Goal: Contribute content

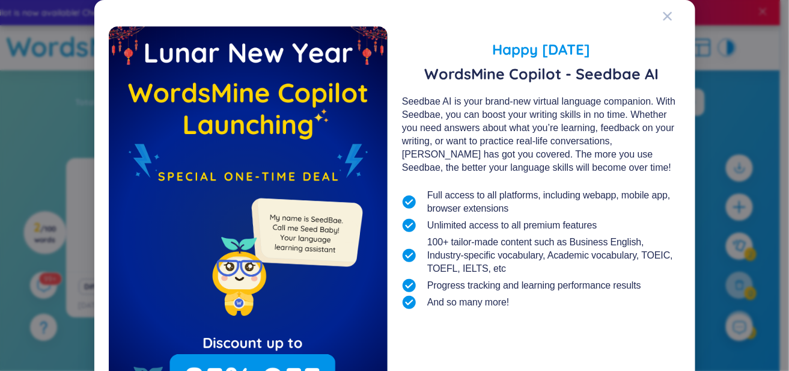
click at [696, 58] on div "Happy Lunar New Year 2025 WordsMine Copilot - Seedbae AI Seedbae AI is your bra…" at bounding box center [394, 185] width 789 height 371
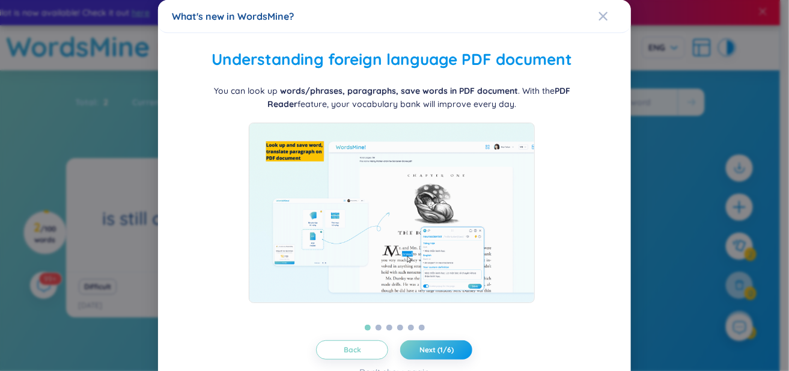
click at [688, 188] on div "What's new in WordsMine? Folder management WordsMine lets you manage and person…" at bounding box center [394, 185] width 789 height 371
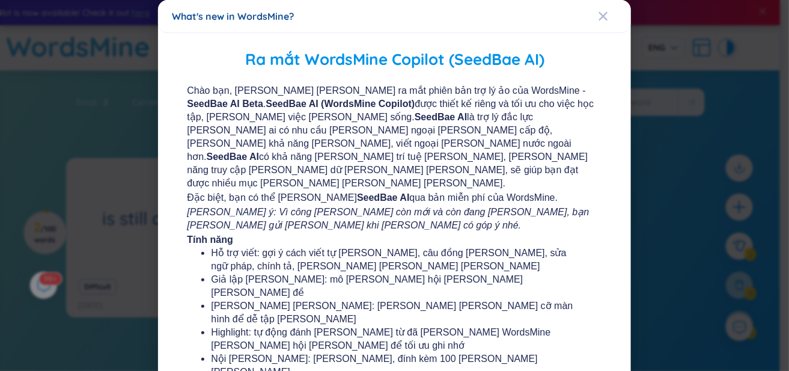
click at [686, 107] on div "What's new in WordsMine? Ra mắt WordsMine Copilot (SeedBae AI) Chào bạn, chúng …" at bounding box center [394, 185] width 789 height 371
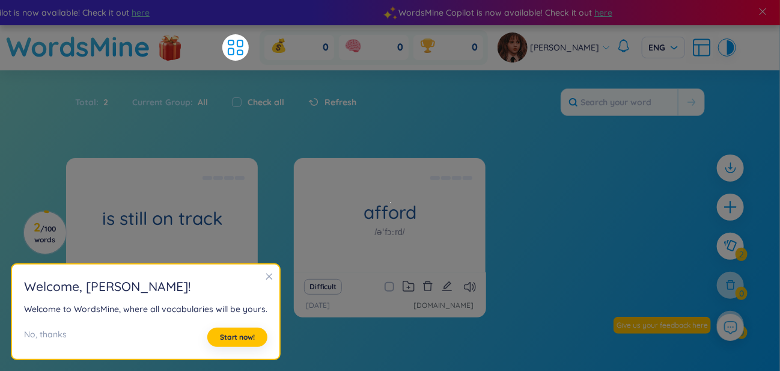
click at [269, 279] on icon "close" at bounding box center [269, 276] width 8 height 8
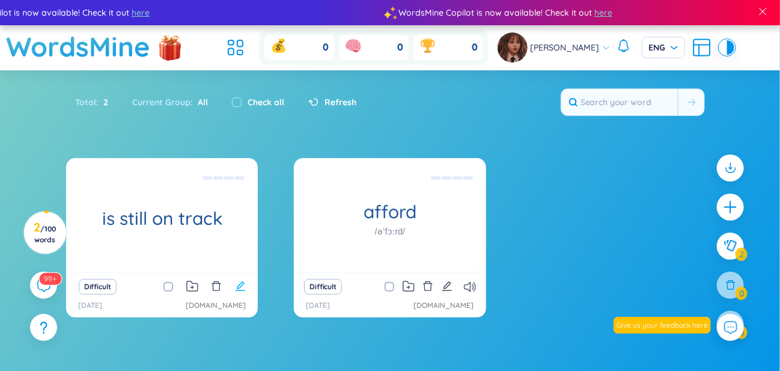
click at [243, 288] on icon "edit" at bounding box center [240, 286] width 11 height 11
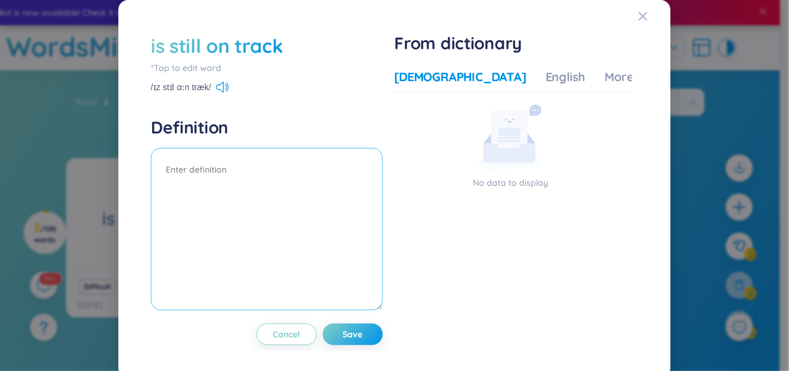
click at [266, 205] on textarea at bounding box center [267, 229] width 232 height 162
paste textarea "vẫn đang đi đúng [PERSON_NAME]/[PERSON_NAME] độ"
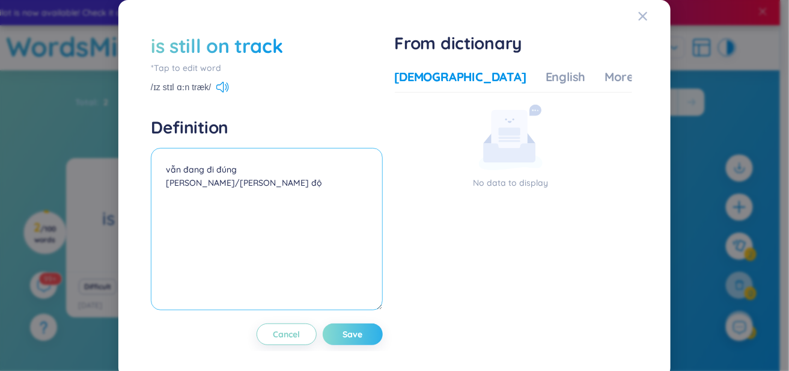
type textarea "vẫn đang đi đúng [PERSON_NAME]/[PERSON_NAME] độ"
click at [362, 340] on button "Save" at bounding box center [353, 334] width 60 height 22
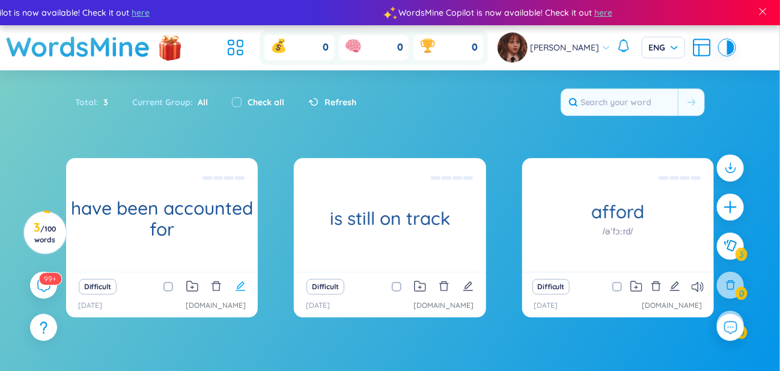
click at [242, 282] on icon "edit" at bounding box center [240, 286] width 10 height 10
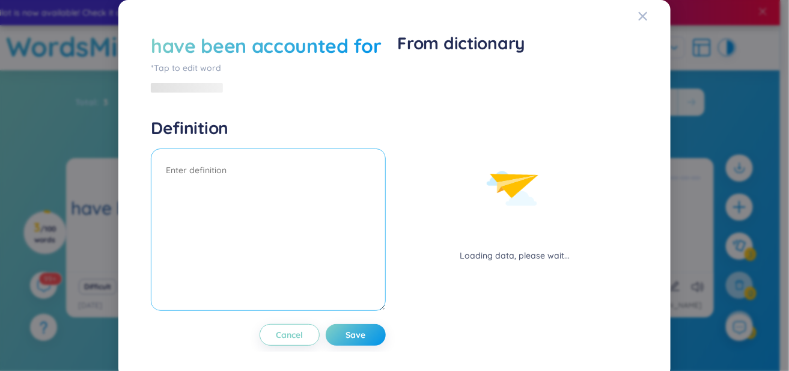
click at [320, 196] on textarea at bounding box center [268, 229] width 235 height 162
paste textarea "đã [PERSON_NAME] việc kiểm tra và không có [PERSON_NAME] sót nào"
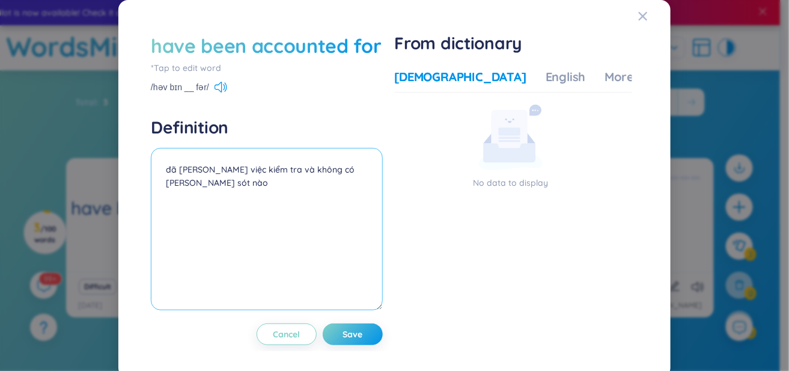
type textarea "đã [PERSON_NAME] việc kiểm tra và không có [PERSON_NAME] sót nào"
click at [357, 324] on div "have been accounted for *Tap to edit word /həv bɪn __ fər/ Definition đã [PERSO…" at bounding box center [267, 188] width 232 height 312
click at [354, 310] on textarea "đã [PERSON_NAME] việc kiểm tra và không có [PERSON_NAME] sót nào" at bounding box center [267, 229] width 232 height 162
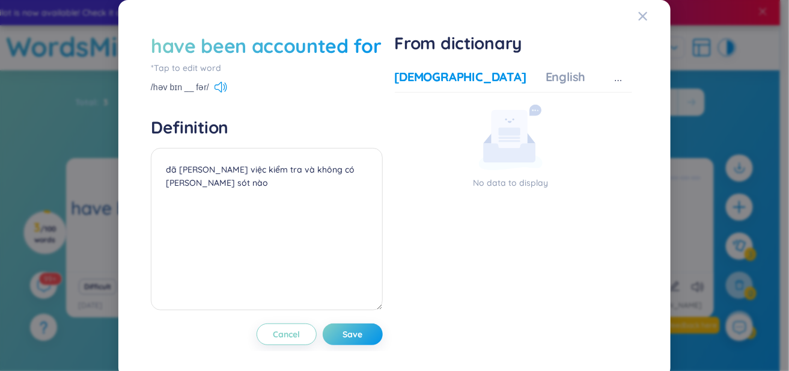
click at [722, 120] on div "have been accounted for *Tap to edit word /həv bɪn __ fər/ Definition đã [PERSO…" at bounding box center [394, 185] width 789 height 371
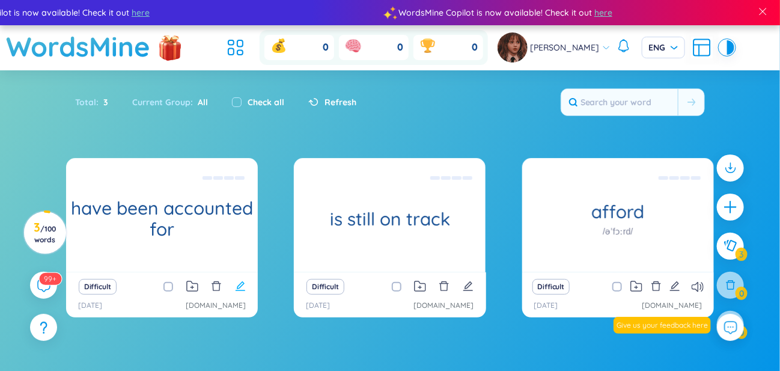
click at [235, 288] on icon "edit" at bounding box center [240, 286] width 11 height 11
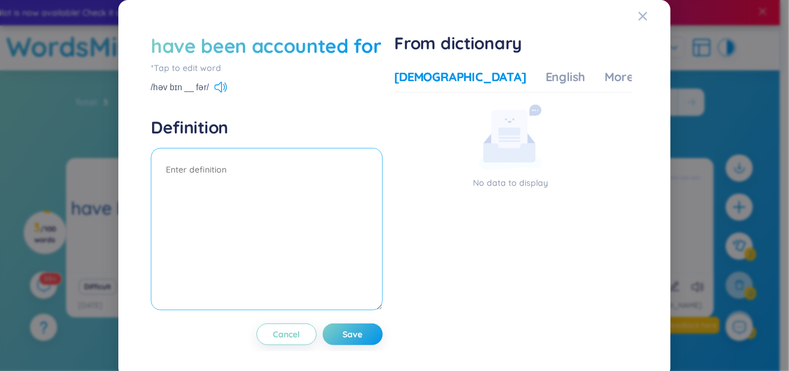
click at [302, 192] on textarea at bounding box center [267, 229] width 232 height 162
paste textarea "đã [PERSON_NAME] việc kiểm tra và không có [PERSON_NAME] sót nào"
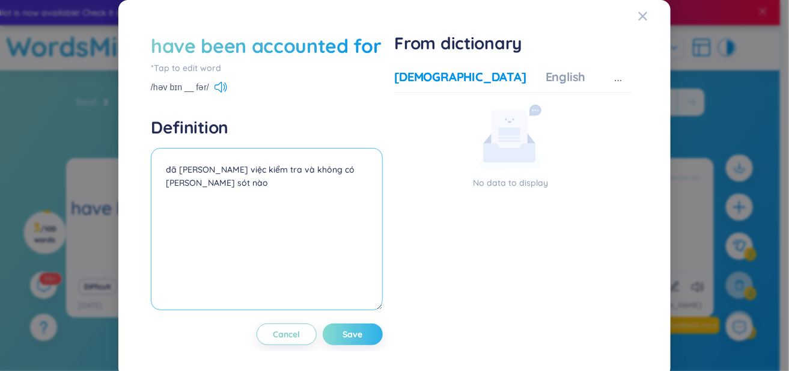
type textarea "đã [PERSON_NAME] việc kiểm tra và không có [PERSON_NAME] sót nào"
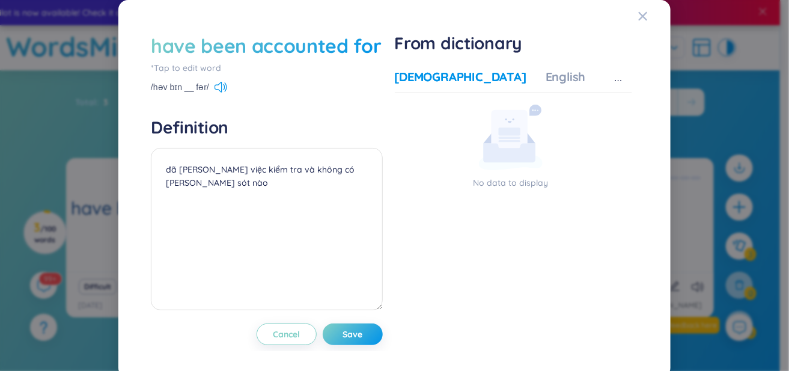
click at [349, 357] on div "have been accounted for *Tap to edit word /həv bɪn __ fər/ Definition đã [PERSO…" at bounding box center [394, 188] width 523 height 348
click at [354, 329] on div "have been accounted for *Tap to edit word /həv bɪn __ fər/ Definition đã [PERSO…" at bounding box center [267, 188] width 232 height 312
click at [354, 310] on textarea "đã [PERSON_NAME] việc kiểm tra và không có [PERSON_NAME] sót nào" at bounding box center [267, 229] width 232 height 162
click at [358, 333] on div "have been accounted for *Tap to edit word /həv bɪn __ fər/ Definition đã [PERSO…" at bounding box center [267, 188] width 232 height 312
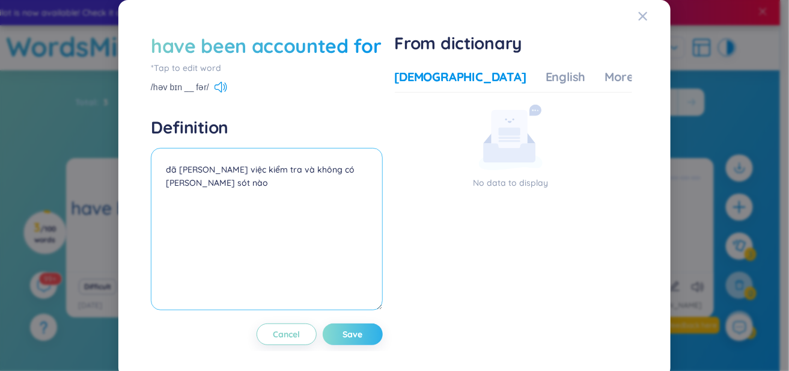
click at [358, 333] on div "have been accounted for *Tap to edit word /həv bɪn __ fər/ Definition đã [PERSO…" at bounding box center [267, 188] width 232 height 312
click at [357, 358] on div "have been accounted for *Tap to edit word /həv bɪn __ fər/ Definition đã [PERSO…" at bounding box center [394, 188] width 523 height 348
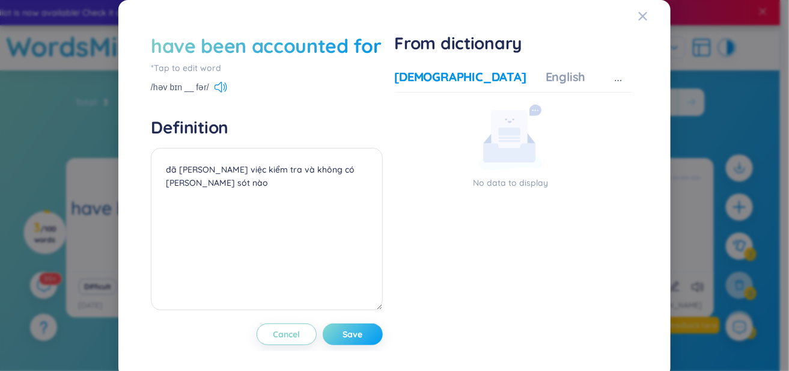
click at [357, 340] on span "Save" at bounding box center [352, 334] width 20 height 12
click at [357, 358] on div "have been accounted for *Tap to edit word /həv bɪn __ fər/ Definition đã [PERSO…" at bounding box center [394, 188] width 523 height 348
